Goal: Check status: Check status

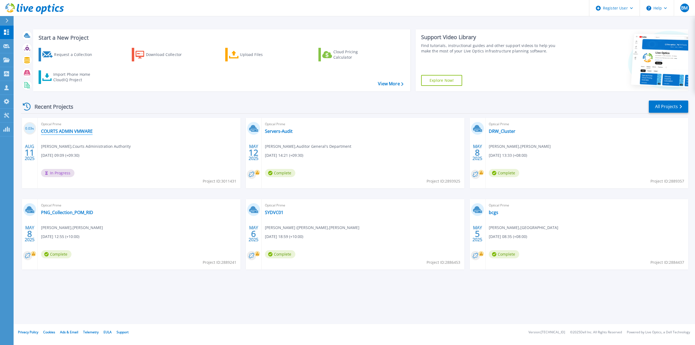
click at [85, 130] on link "COURTS ADMIN VMWARE" at bounding box center [67, 131] width 52 height 5
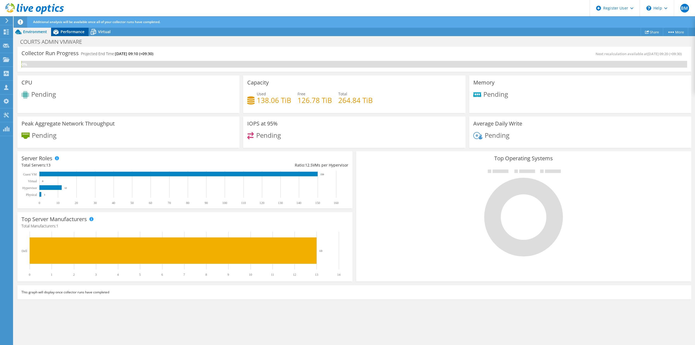
click at [68, 29] on span "Performance" at bounding box center [73, 31] width 24 height 5
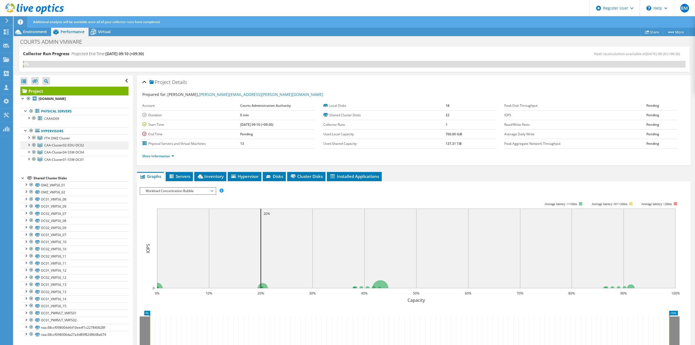
click at [30, 145] on div at bounding box center [28, 144] width 5 height 5
click at [29, 187] on div at bounding box center [28, 187] width 5 height 5
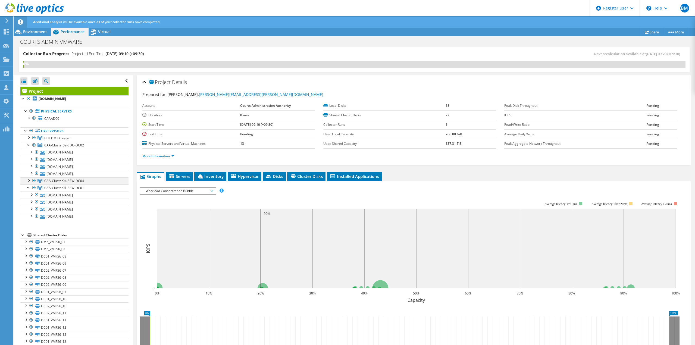
click at [29, 181] on div at bounding box center [28, 179] width 5 height 5
click at [31, 30] on span "Environment" at bounding box center [35, 31] width 24 height 5
